Goal: Task Accomplishment & Management: Manage account settings

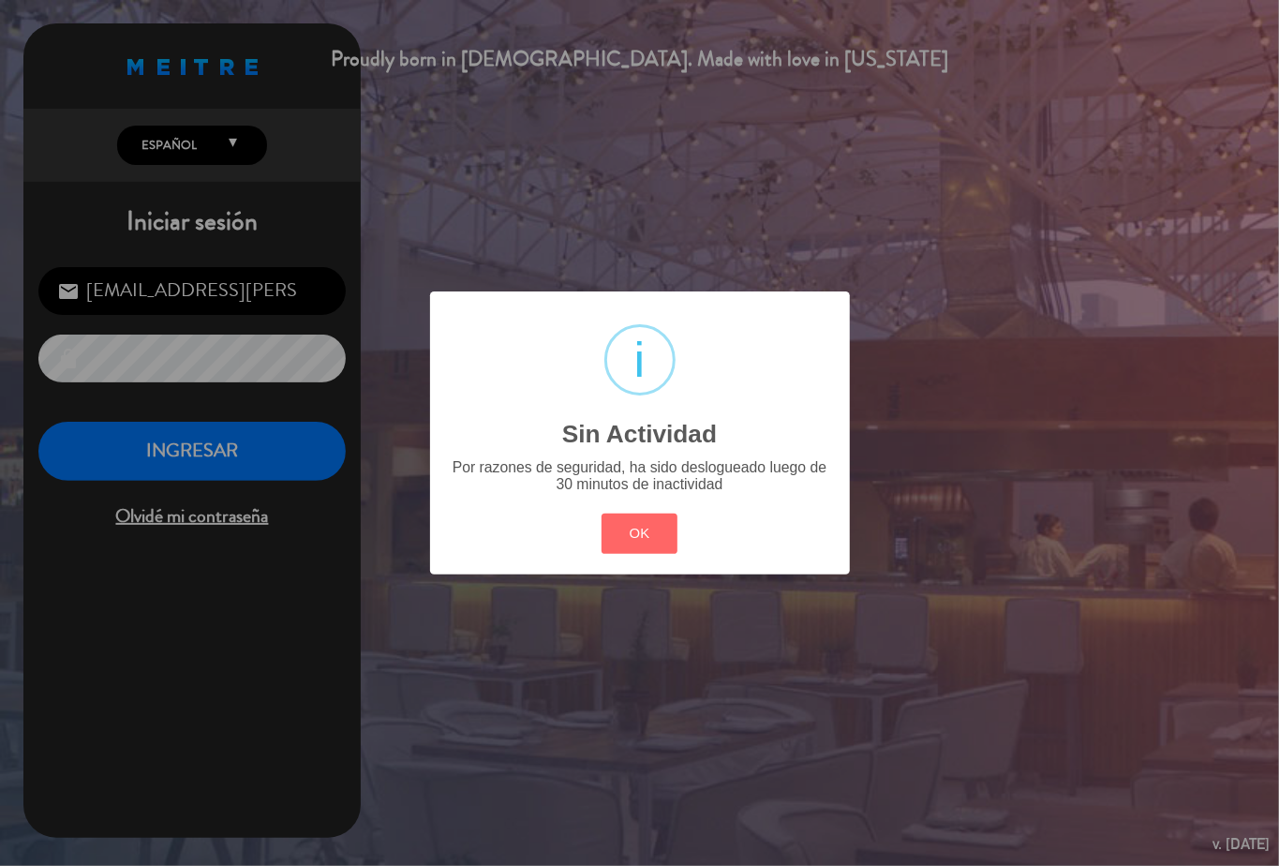
click at [155, 455] on div "? ! i Sin Actividad × Por razones de seguridad, ha sido deslogueado luego de 30…" at bounding box center [639, 433] width 1279 height 866
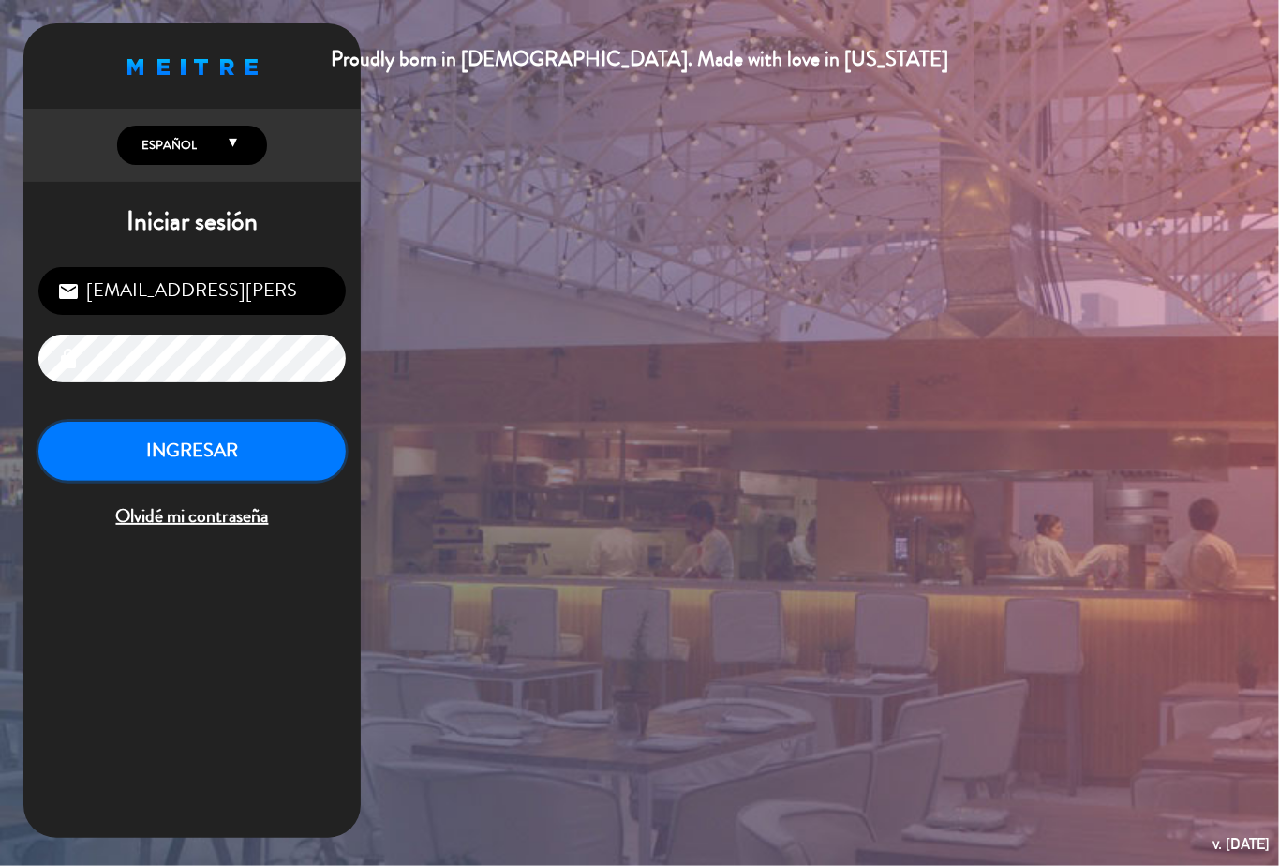
click at [259, 444] on button "INGRESAR" at bounding box center [191, 451] width 307 height 59
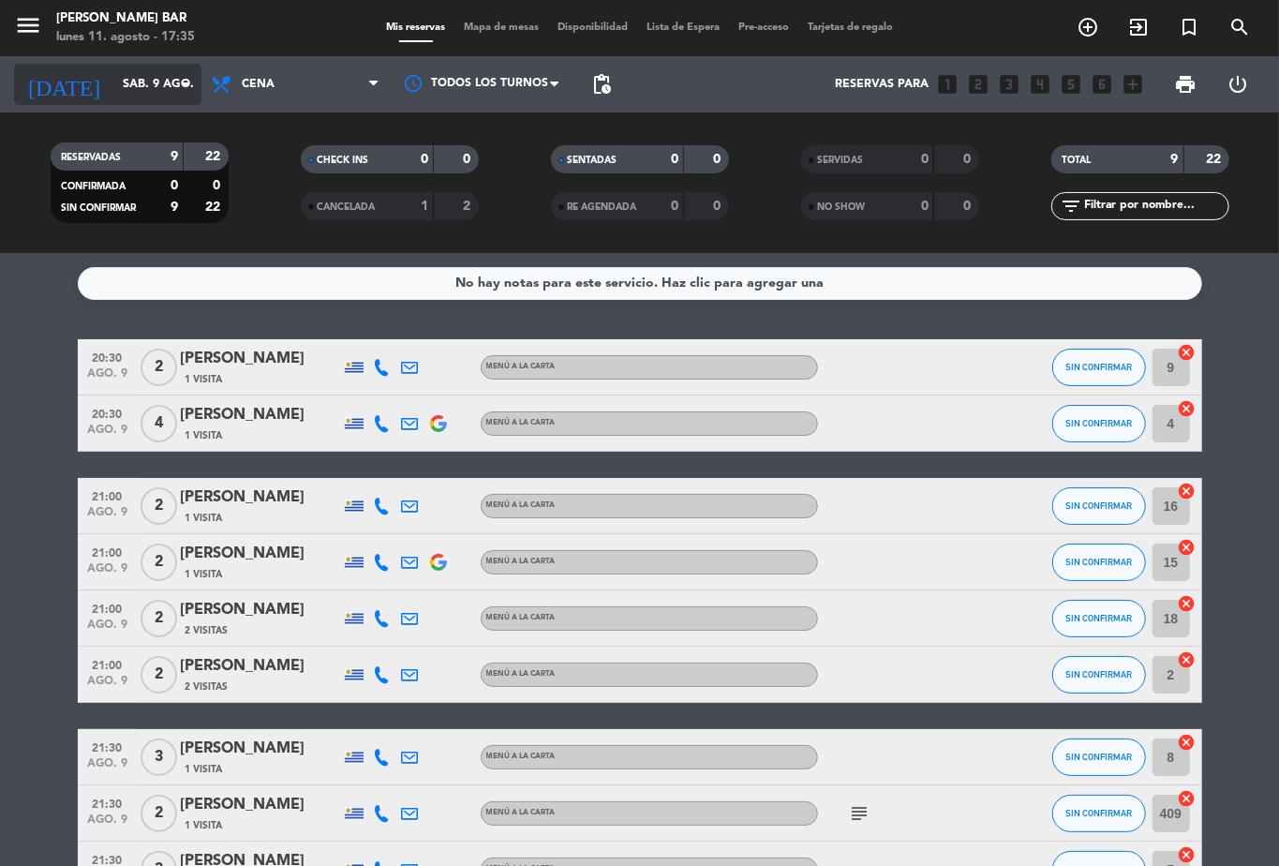
click at [182, 83] on icon "arrow_drop_down" at bounding box center [185, 84] width 22 height 22
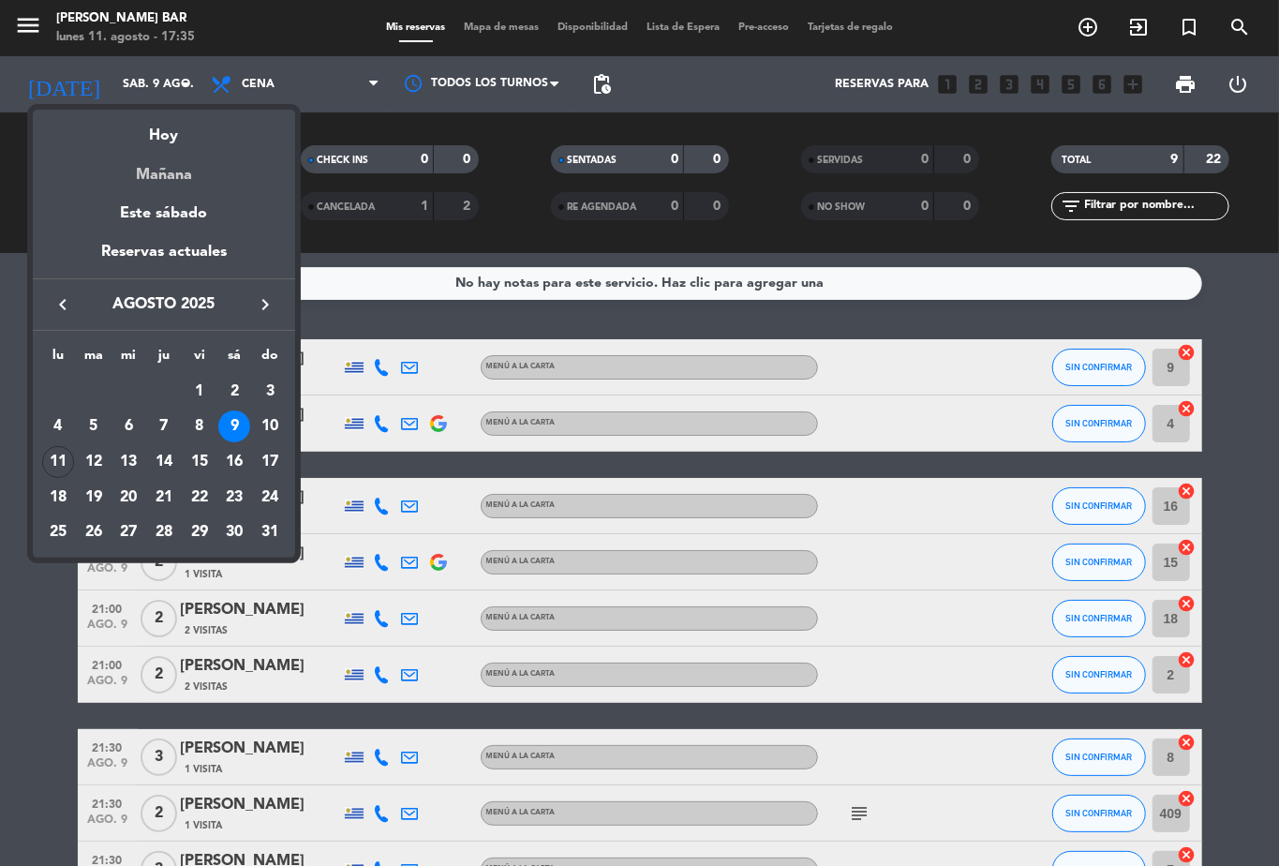
click at [170, 170] on div "Mañana" at bounding box center [164, 168] width 262 height 38
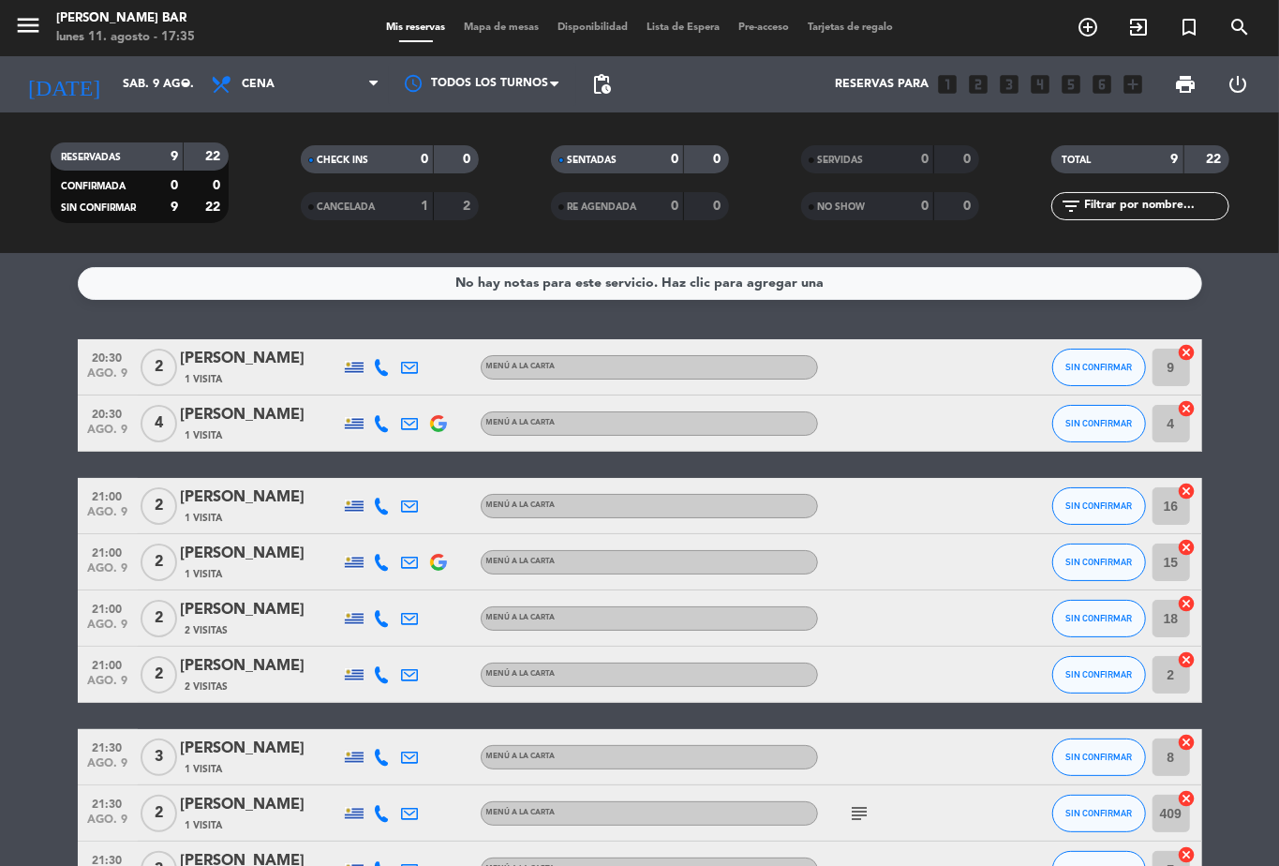
type input "[DATE] ago."
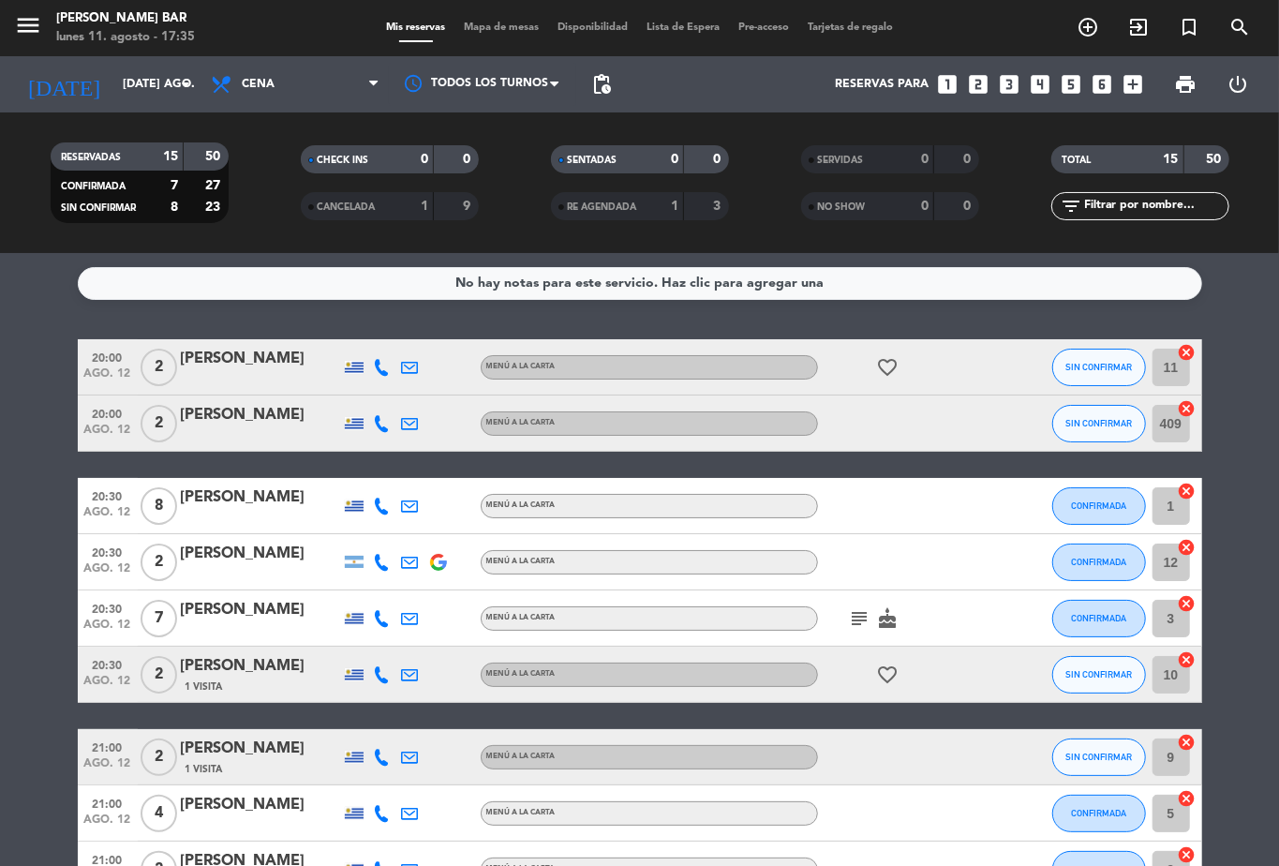
scroll to position [125, 0]
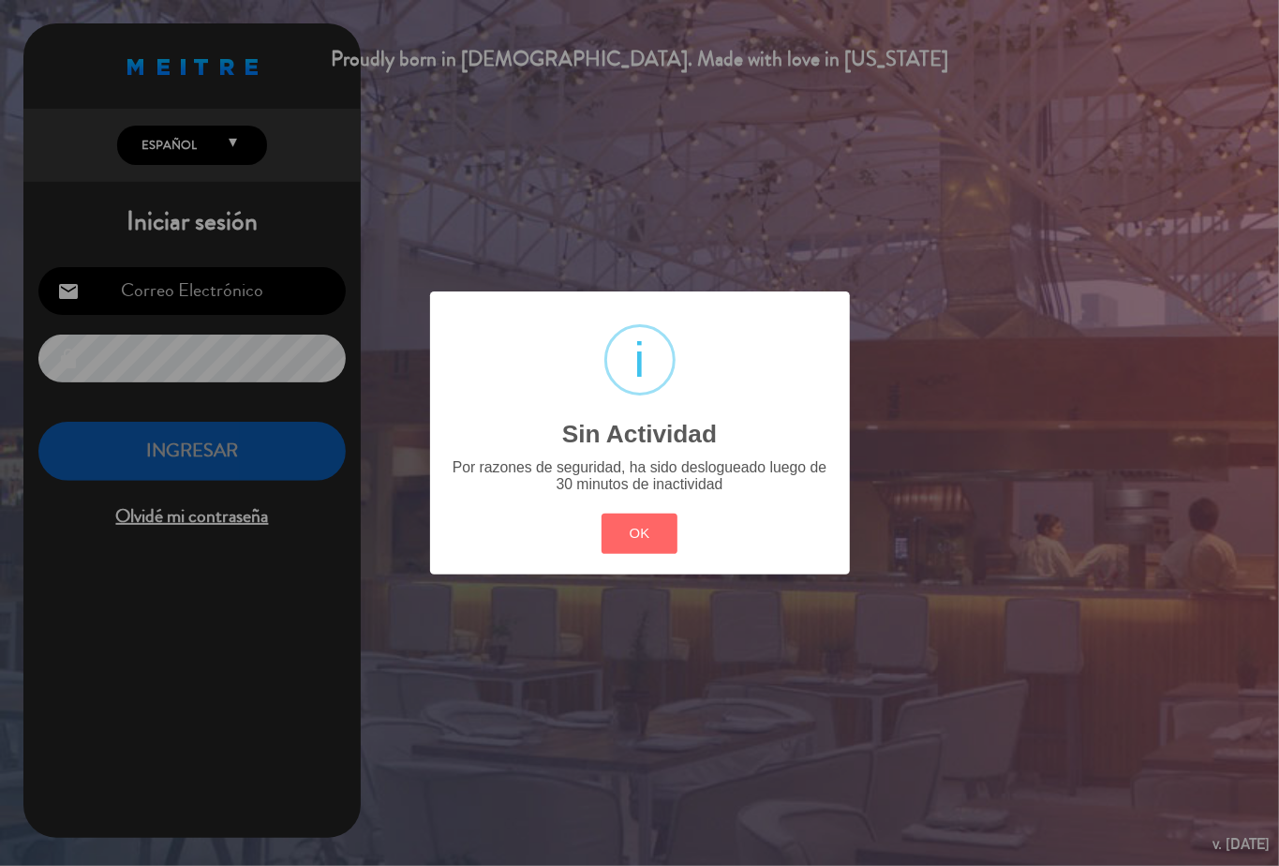
type input "[EMAIL_ADDRESS][PERSON_NAME][DOMAIN_NAME]"
